Goal: Obtain resource: Download file/media

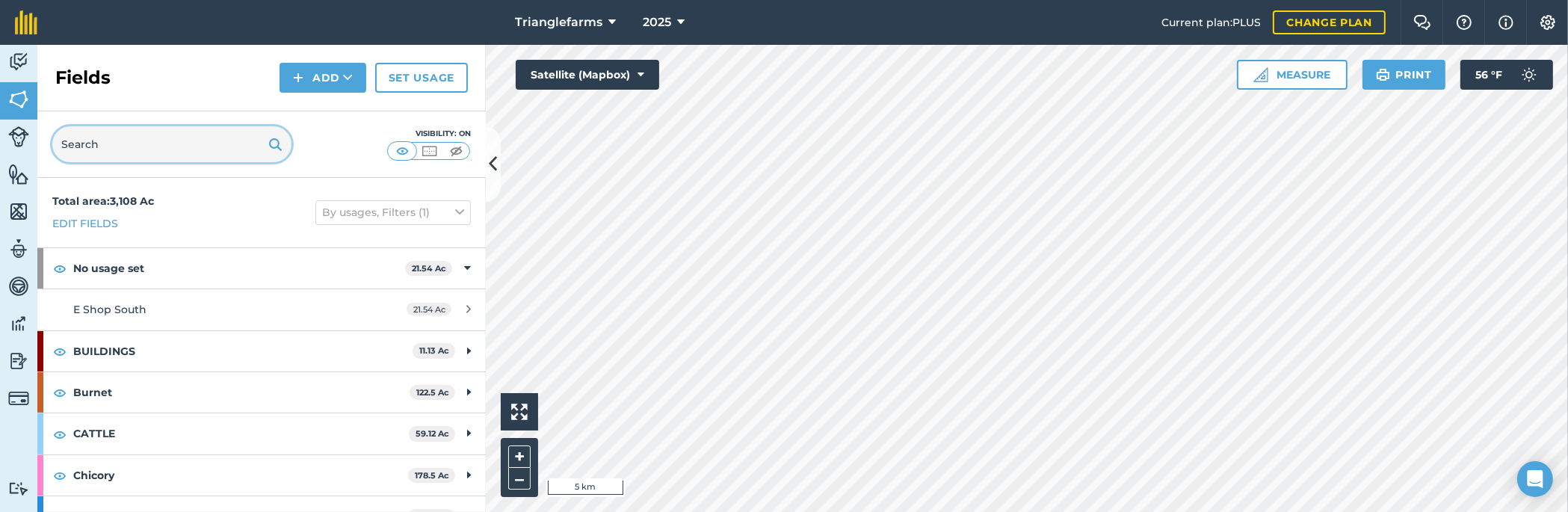
click at [172, 146] on input "text" at bounding box center [172, 144] width 239 height 36
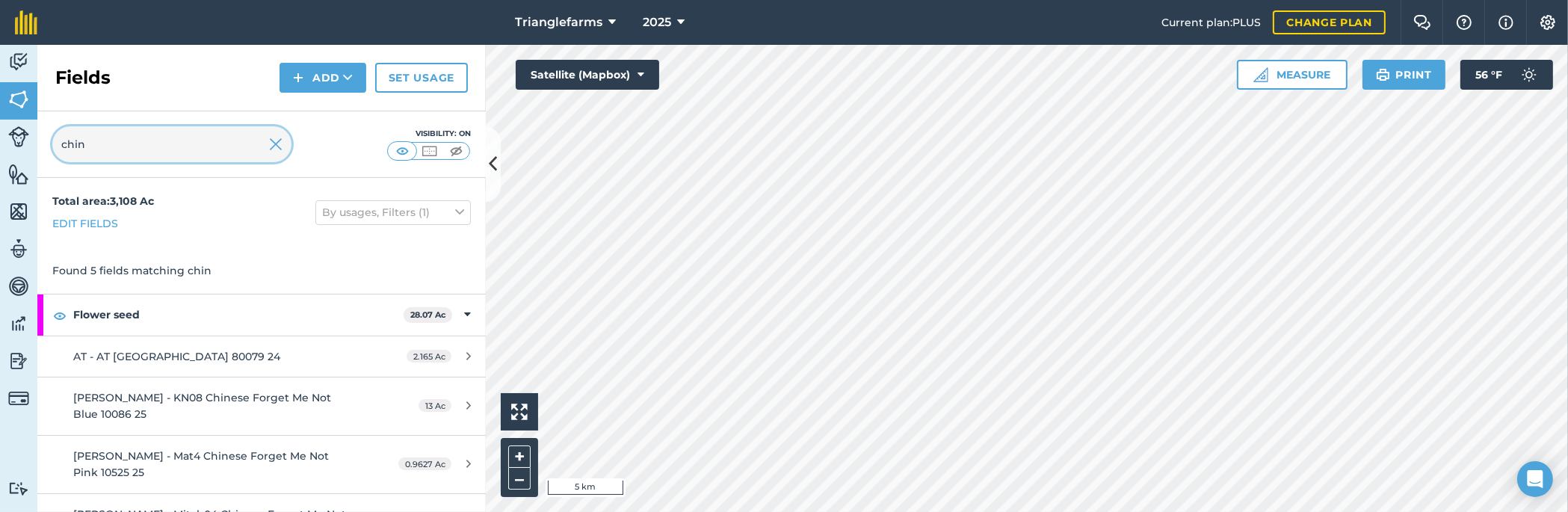
scroll to position [63, 0]
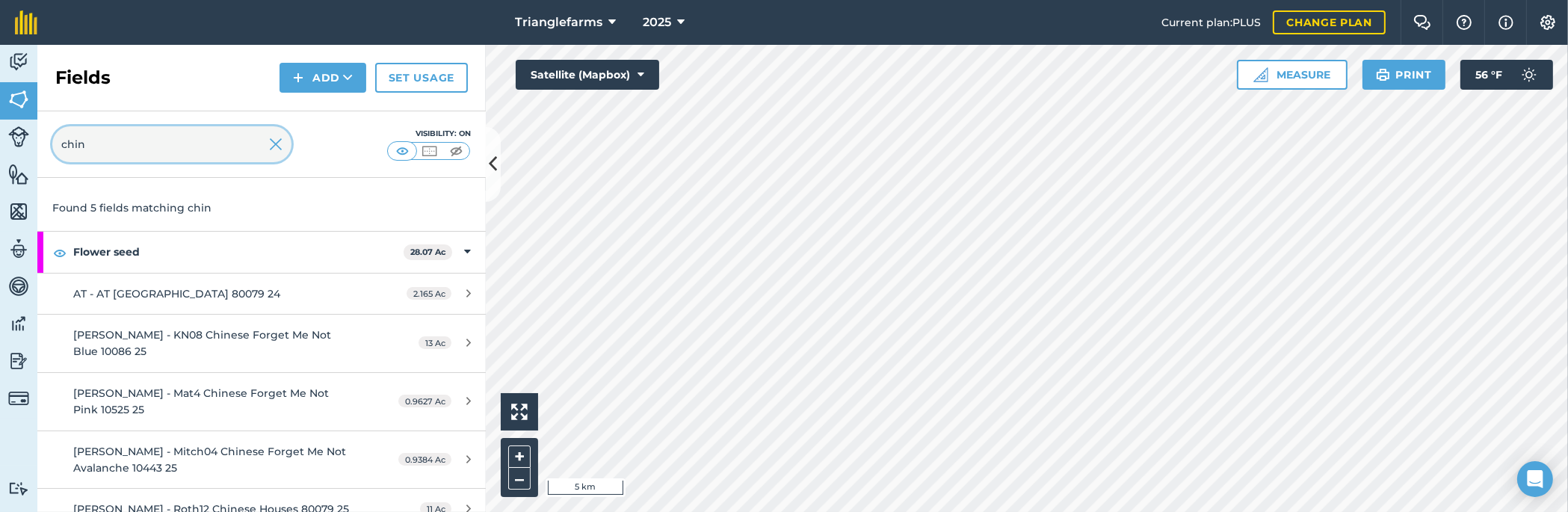
type input "chin"
click at [273, 149] on img at bounding box center [276, 144] width 14 height 18
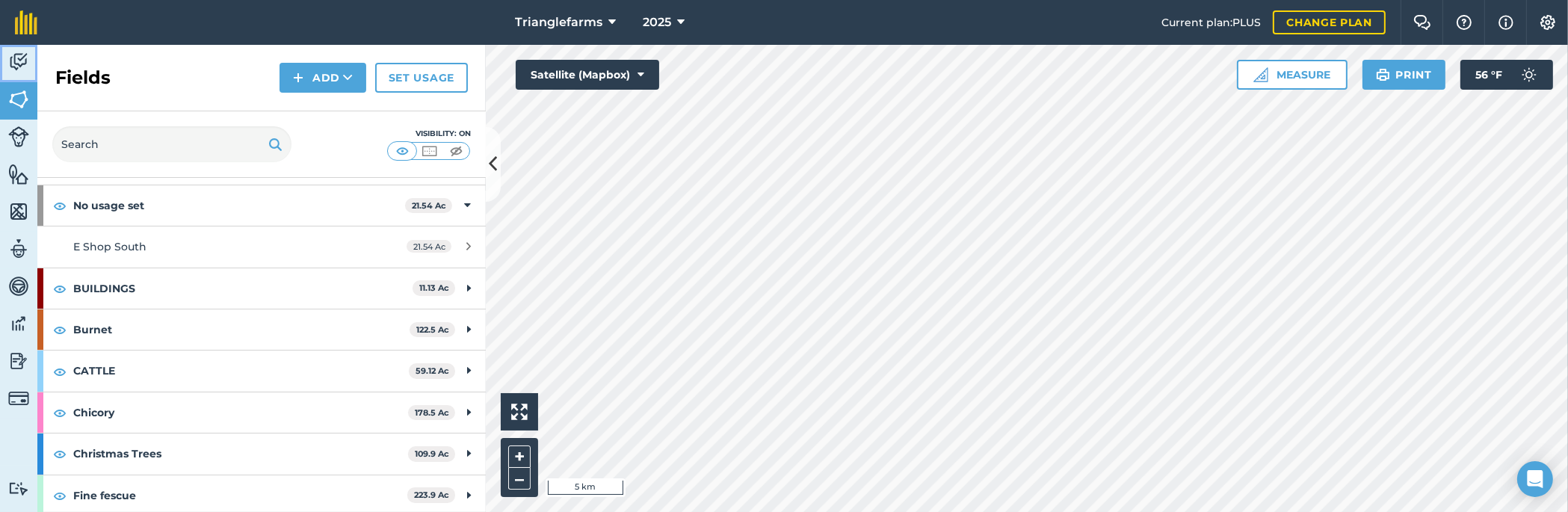
click at [21, 48] on link "Activity" at bounding box center [19, 64] width 37 height 37
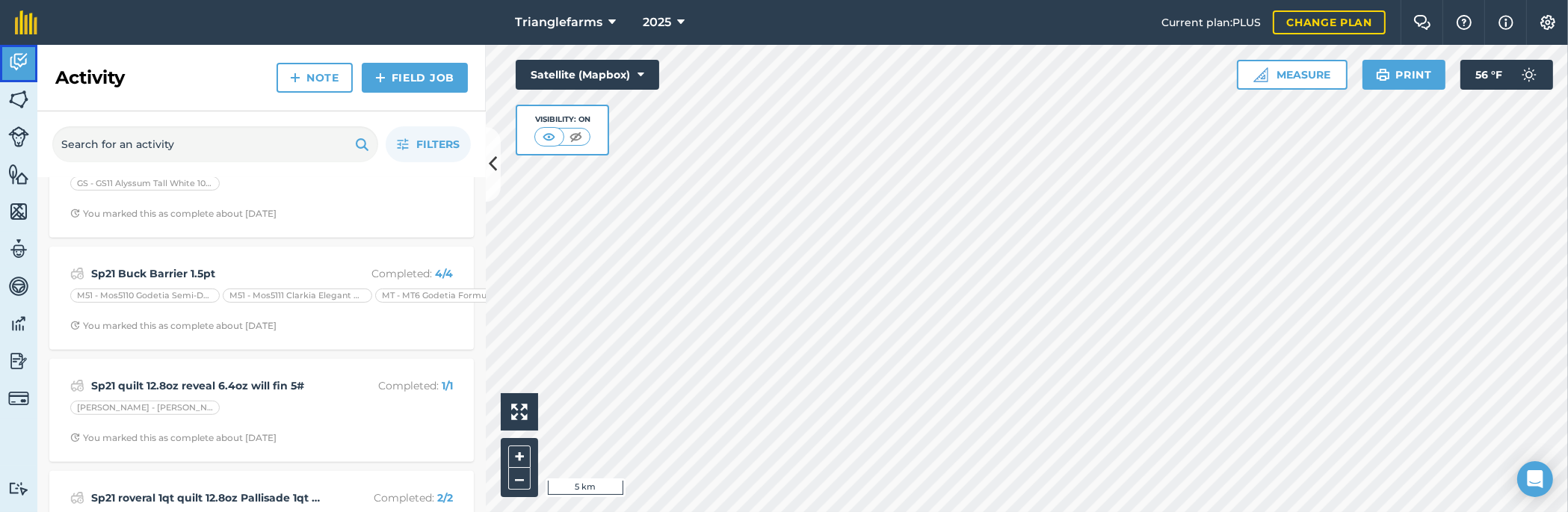
scroll to position [1358, 0]
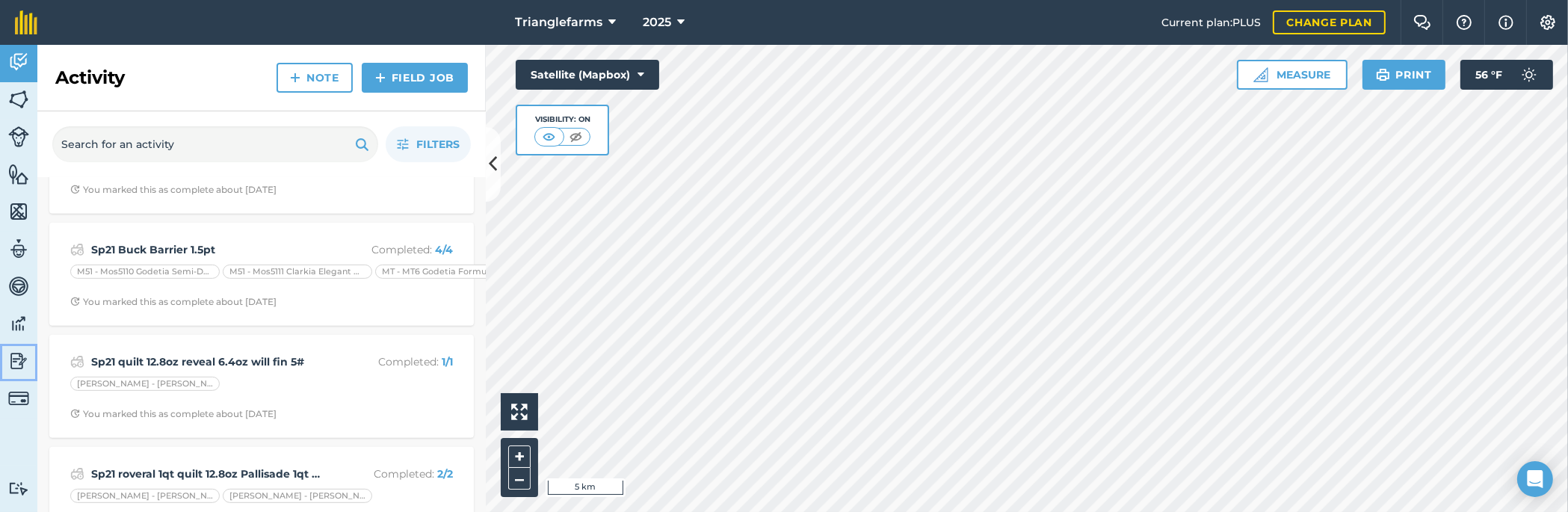
click at [14, 359] on img at bounding box center [18, 360] width 21 height 23
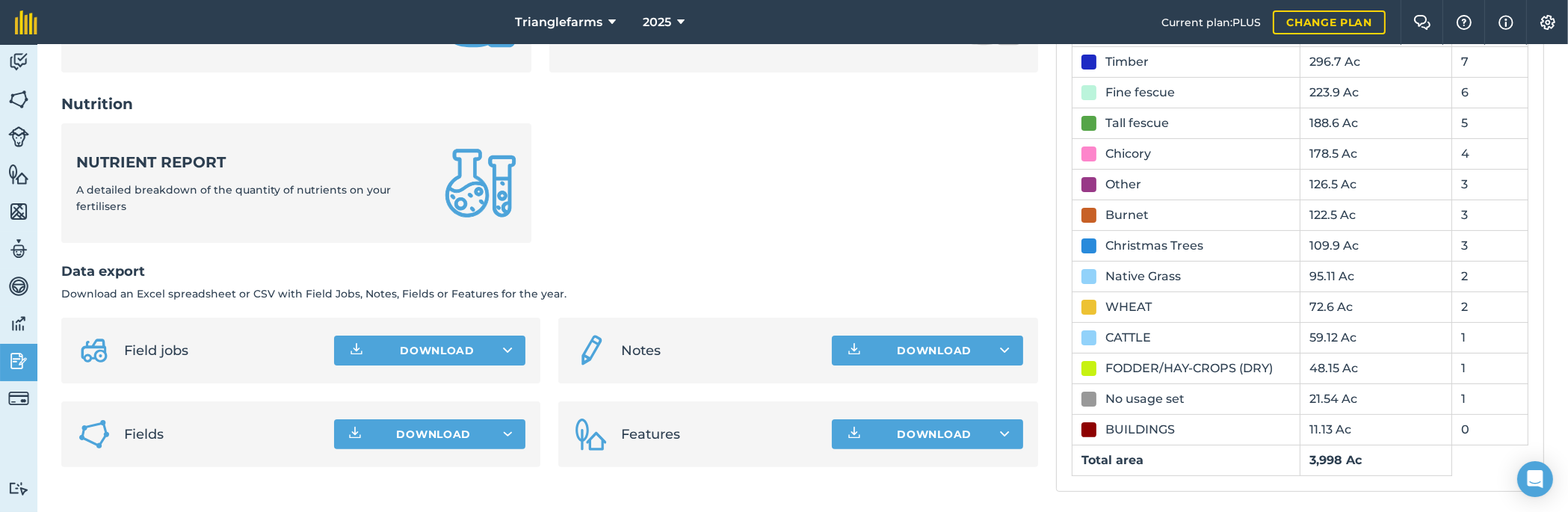
scroll to position [688, 0]
click at [512, 432] on button "Download" at bounding box center [429, 434] width 191 height 29
